Goal: Obtain resource: Obtain resource

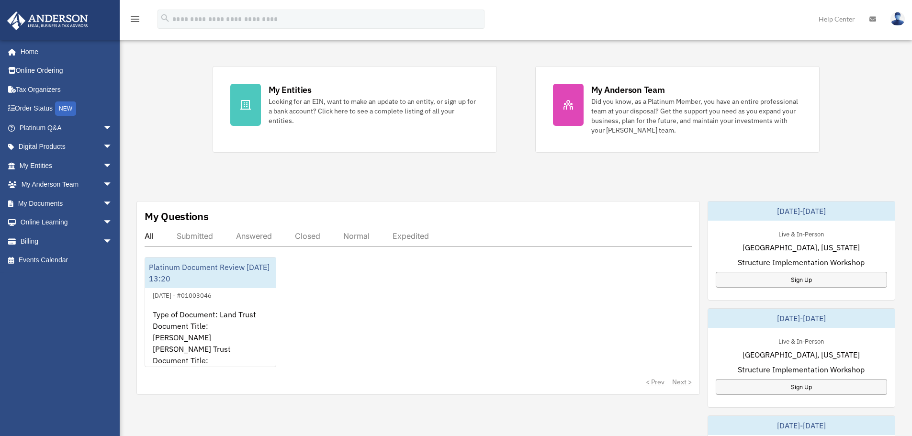
scroll to position [192, 0]
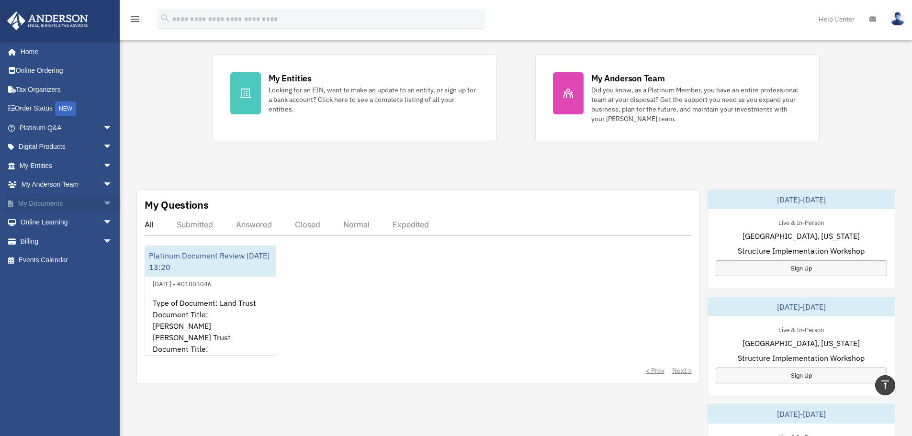
click at [103, 202] on span "arrow_drop_down" at bounding box center [112, 204] width 19 height 20
click at [40, 223] on link "Box" at bounding box center [69, 222] width 113 height 19
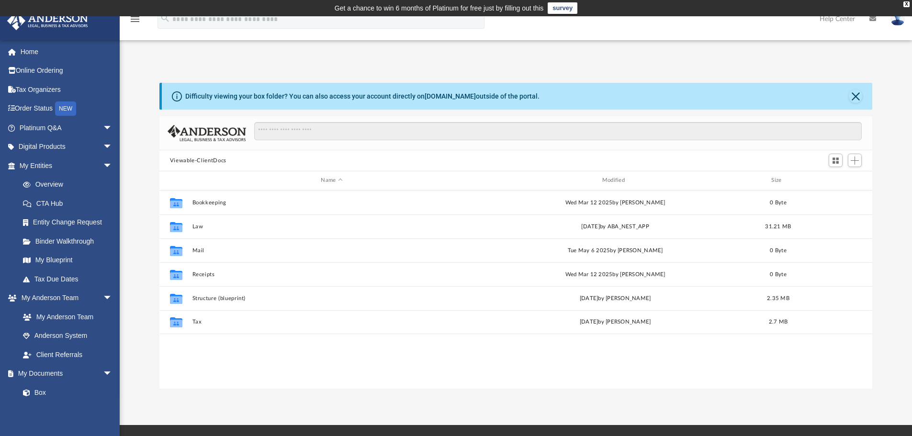
scroll to position [211, 706]
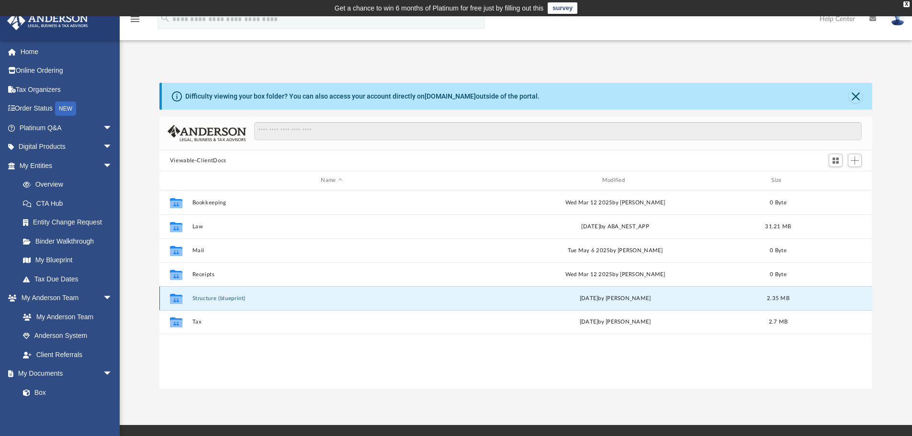
click at [211, 298] on button "Structure (blueprint)" at bounding box center [331, 298] width 279 height 6
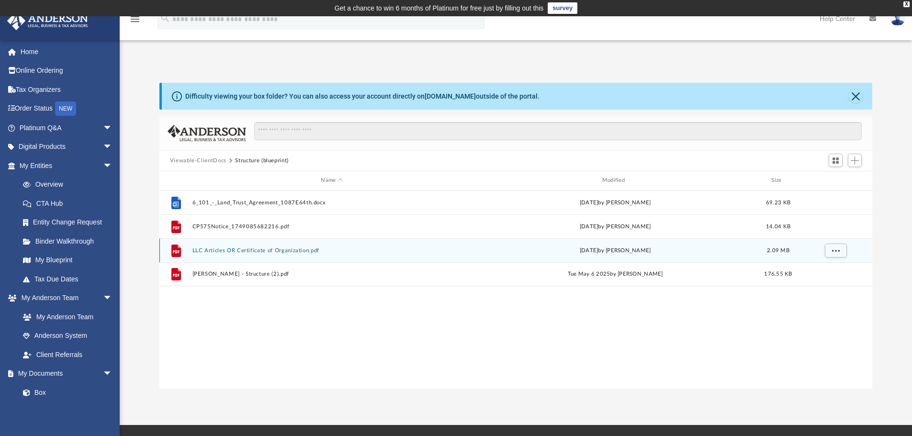
click at [233, 252] on button "LLC Articles OR Certificate of Organization.pdf" at bounding box center [331, 251] width 279 height 6
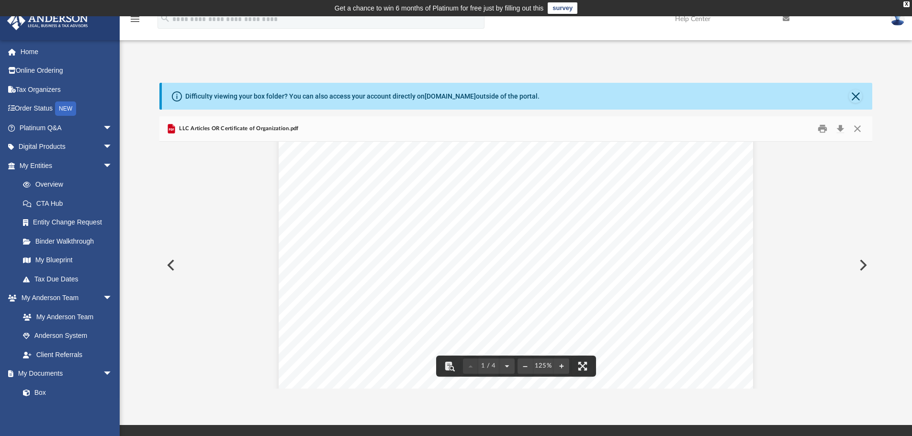
scroll to position [0, 0]
click at [857, 95] on button "Close" at bounding box center [855, 96] width 13 height 13
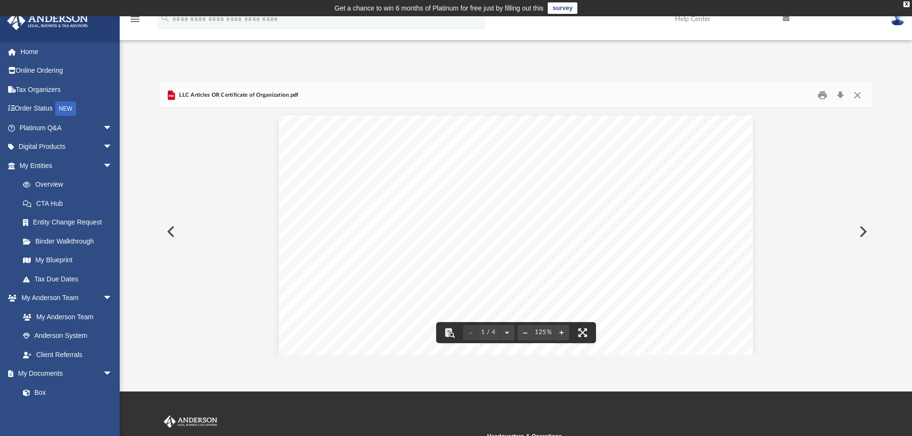
click at [172, 233] on button "Preview" at bounding box center [169, 231] width 21 height 27
click at [49, 261] on link "My Blueprint" at bounding box center [69, 260] width 113 height 19
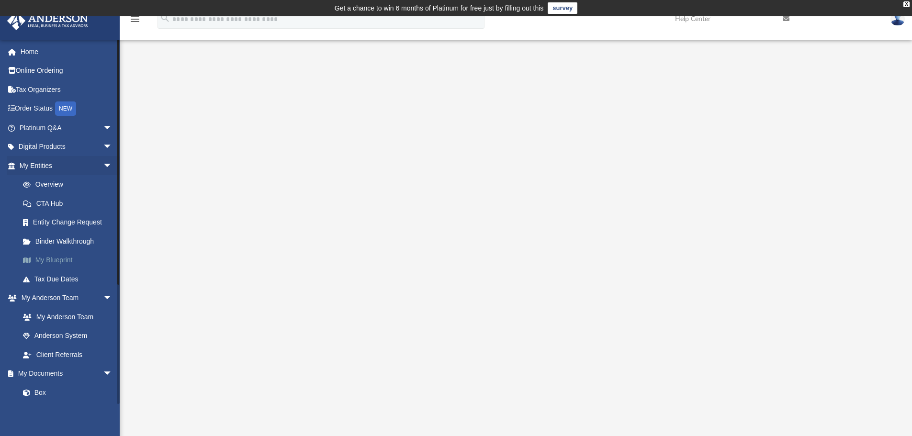
click at [60, 261] on link "My Blueprint" at bounding box center [69, 260] width 113 height 19
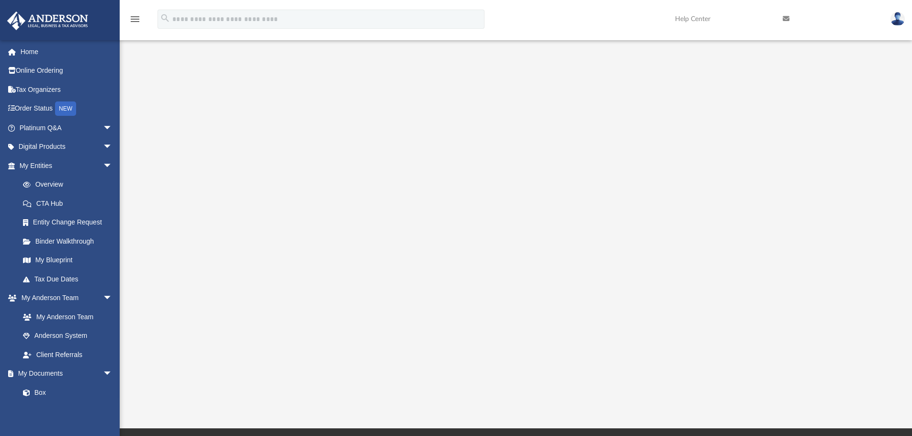
scroll to position [68, 0]
